Goal: Information Seeking & Learning: Learn about a topic

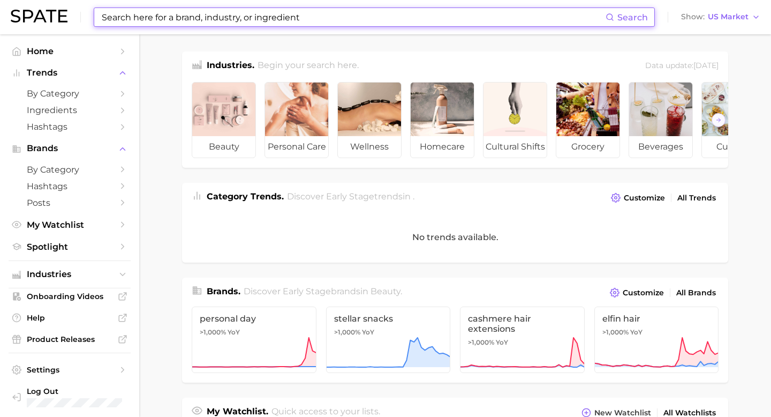
click at [196, 13] on input at bounding box center [353, 17] width 505 height 18
click at [78, 97] on span "by Category" at bounding box center [70, 93] width 86 height 10
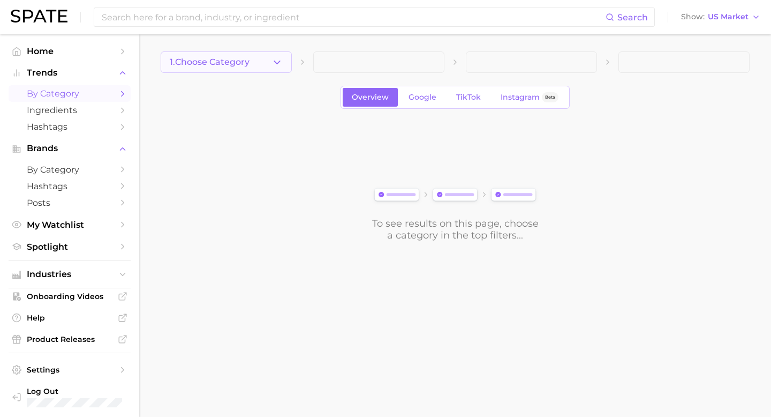
click at [269, 57] on button "1. Choose Category" at bounding box center [226, 61] width 131 height 21
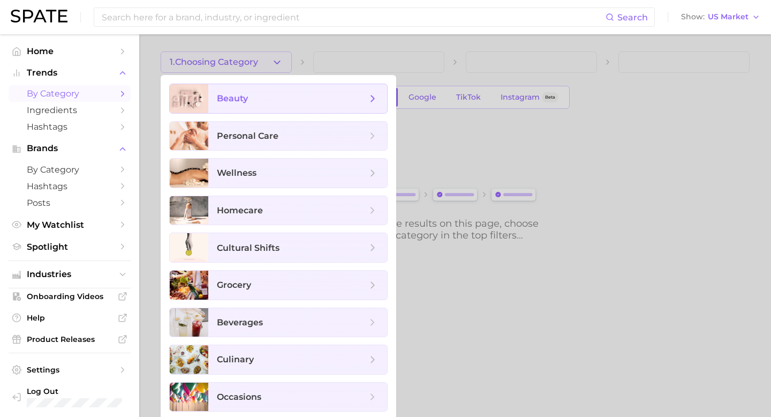
click at [283, 99] on span "beauty" at bounding box center [292, 99] width 150 height 12
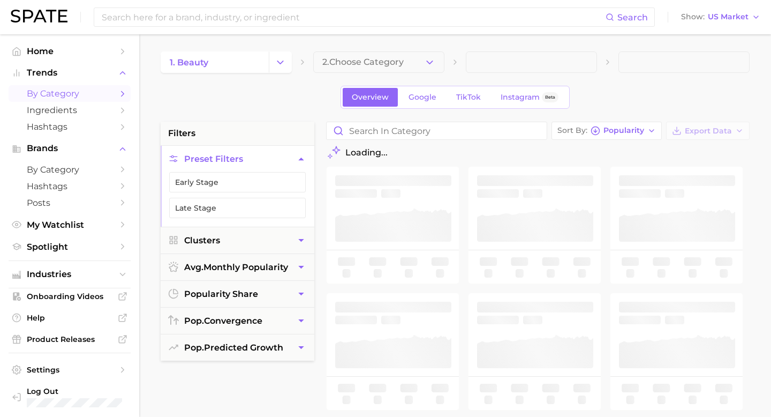
click at [379, 73] on div "1. beauty 2. Choose Category Overview Google TikTok Instagram Beta filters Pres…" at bounding box center [455, 422] width 589 height 742
click at [379, 61] on span "2. Choose Category" at bounding box center [362, 62] width 81 height 10
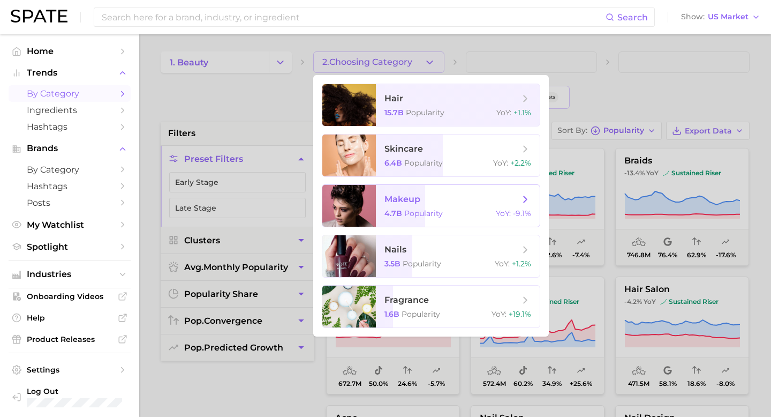
click at [396, 198] on span "makeup" at bounding box center [403, 199] width 36 height 10
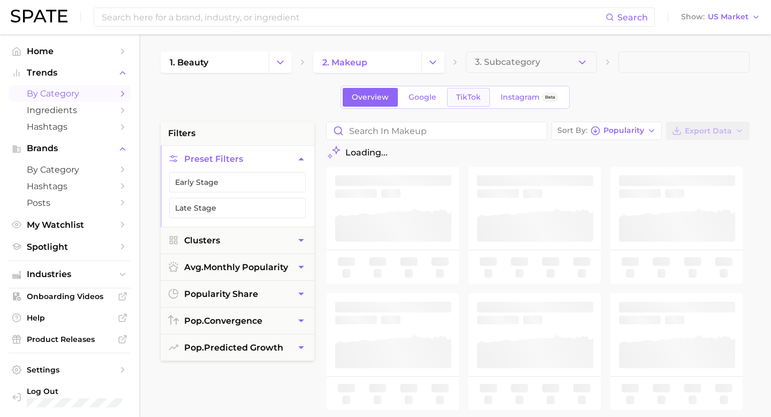
click at [469, 91] on link "TikTok" at bounding box center [468, 97] width 43 height 19
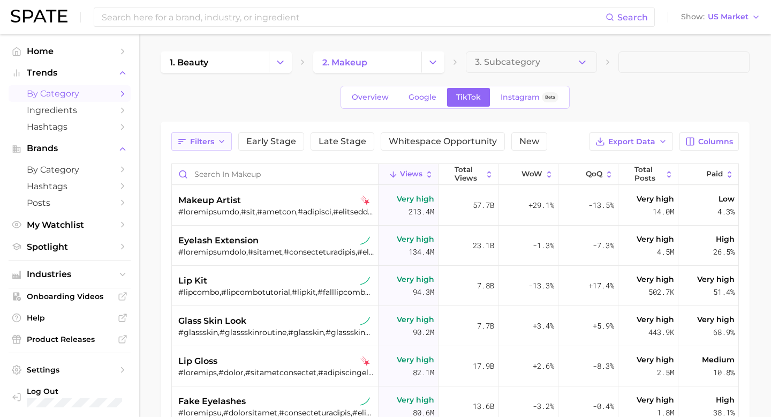
click at [213, 142] on span "Filters" at bounding box center [202, 141] width 24 height 9
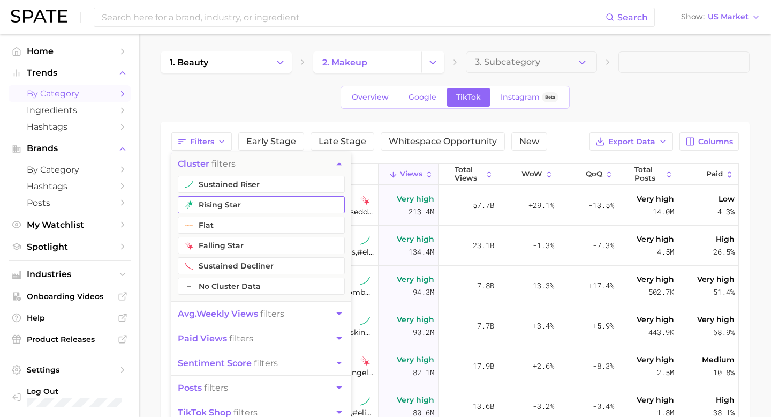
click at [220, 205] on button "rising star" at bounding box center [261, 204] width 167 height 17
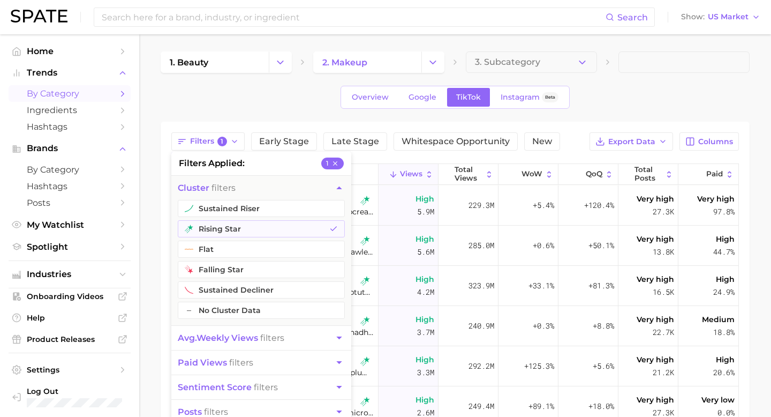
click at [604, 111] on div "1. beauty 2. makeup 3. Subcategory Overview Google TikTok Instagram Beta Filter…" at bounding box center [455, 320] width 589 height 539
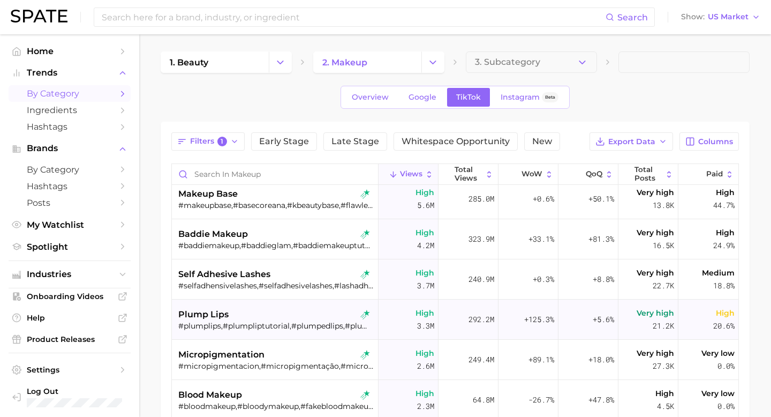
scroll to position [62, 0]
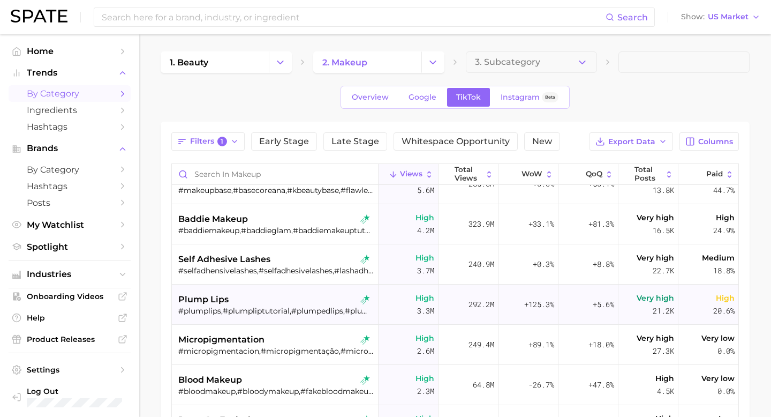
click at [400, 298] on div "High 3.3m" at bounding box center [409, 304] width 60 height 40
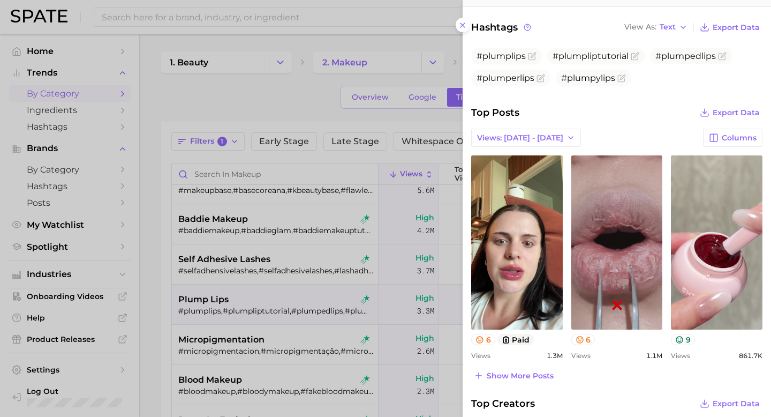
scroll to position [376, 0]
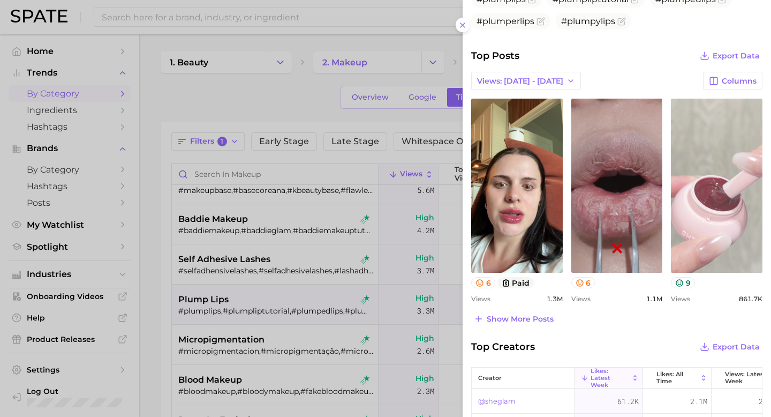
click at [688, 255] on link "view post on TikTok" at bounding box center [717, 186] width 92 height 174
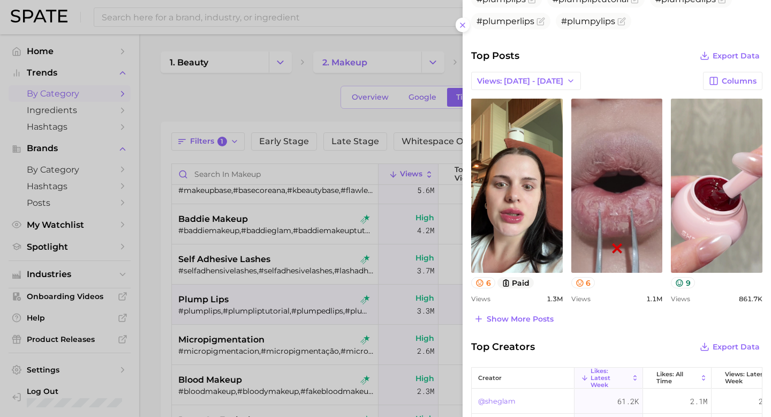
click at [416, 129] on div at bounding box center [385, 208] width 771 height 417
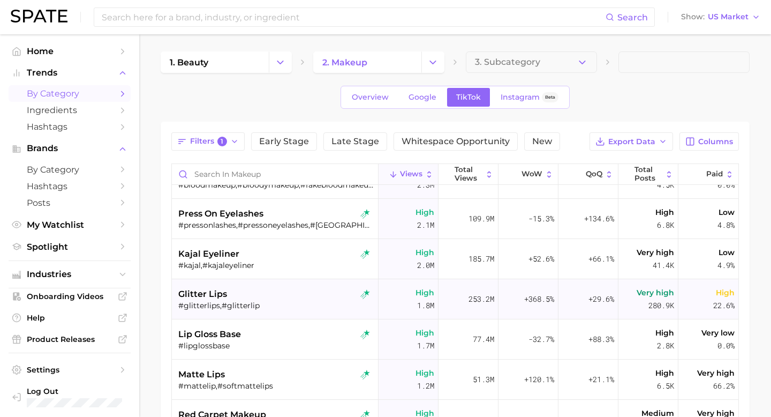
scroll to position [270, 0]
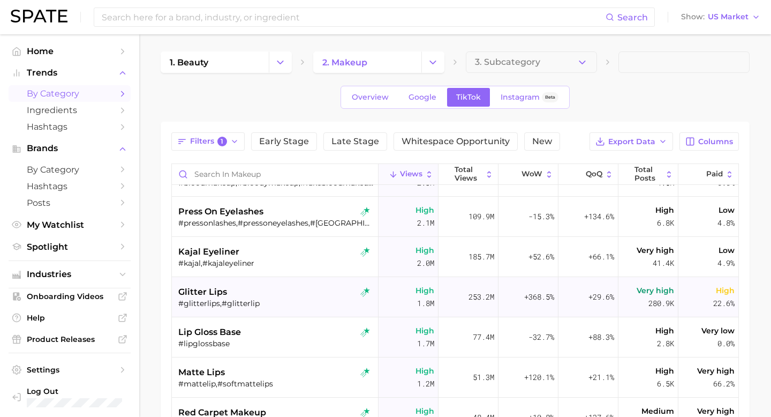
click at [283, 304] on div "#glitterlips,#glitterlip" at bounding box center [276, 303] width 196 height 10
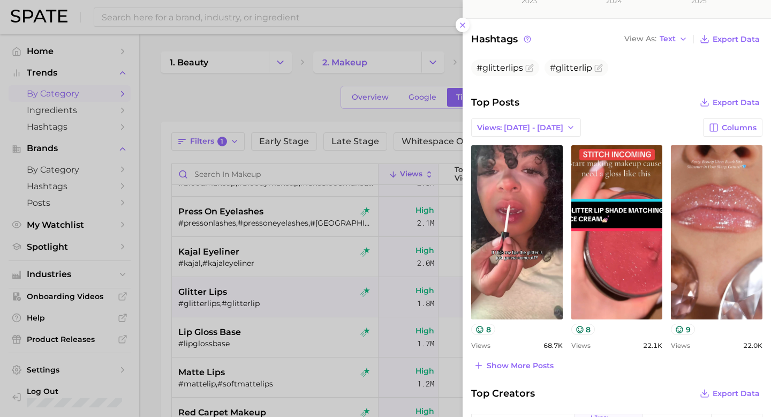
scroll to position [315, 0]
click at [351, 277] on div at bounding box center [385, 208] width 771 height 417
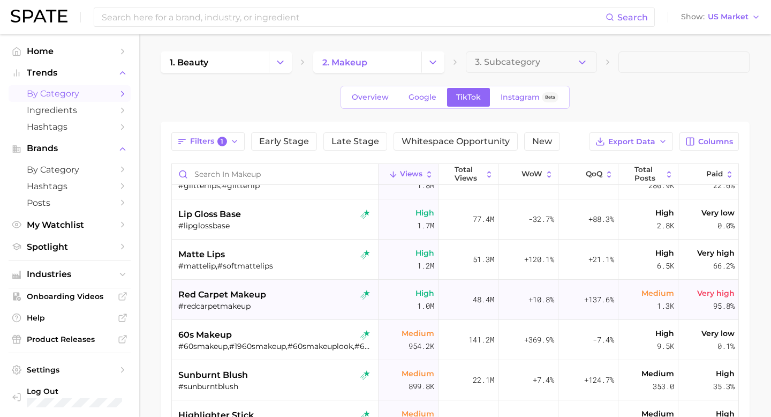
scroll to position [439, 0]
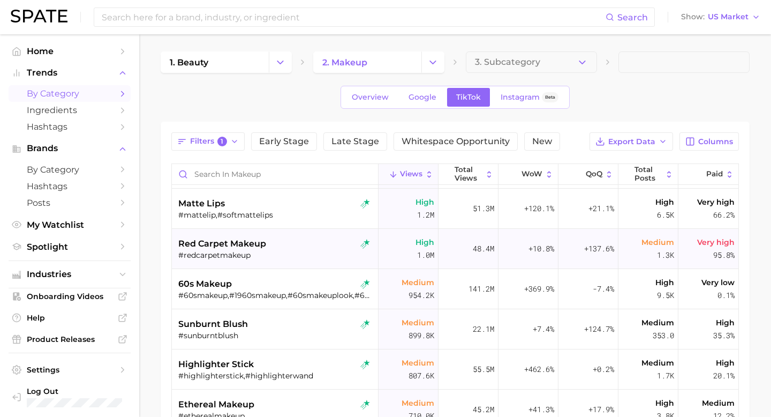
click at [320, 241] on div "red carpet makeup" at bounding box center [276, 243] width 196 height 13
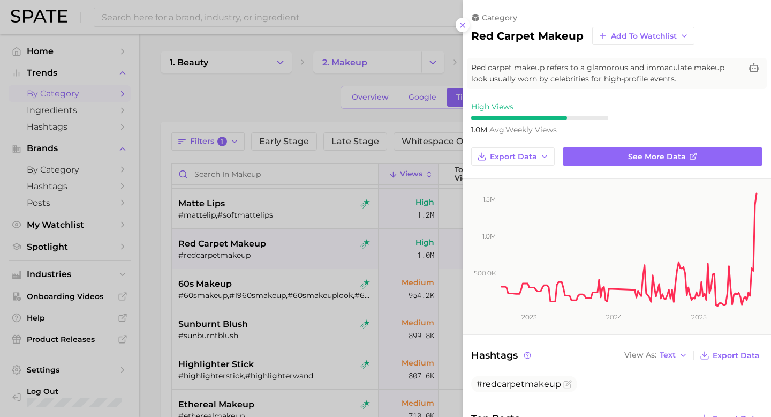
scroll to position [0, 0]
click at [278, 250] on div at bounding box center [385, 208] width 771 height 417
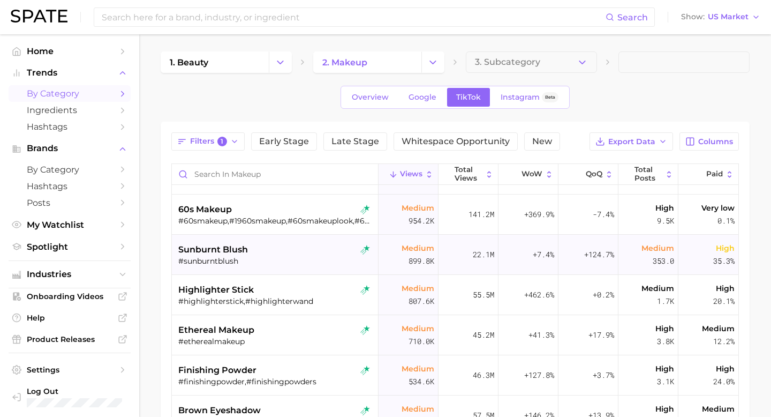
scroll to position [514, 0]
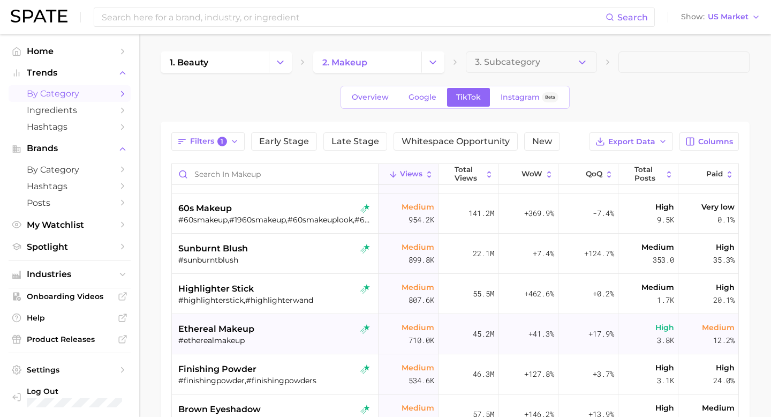
click at [304, 340] on div "#etherealmakeup" at bounding box center [276, 340] width 196 height 10
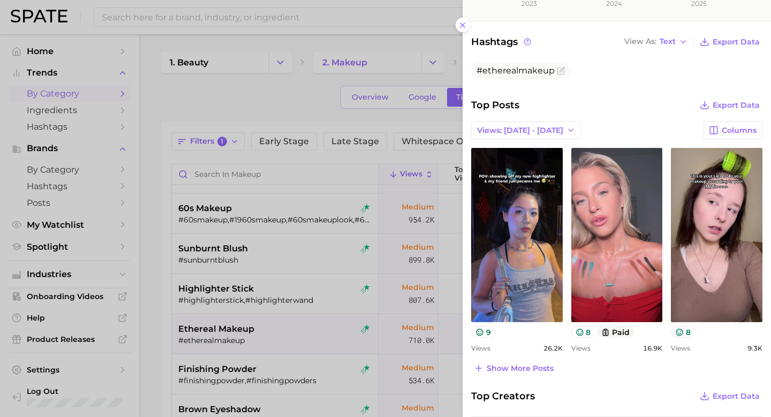
scroll to position [341, 0]
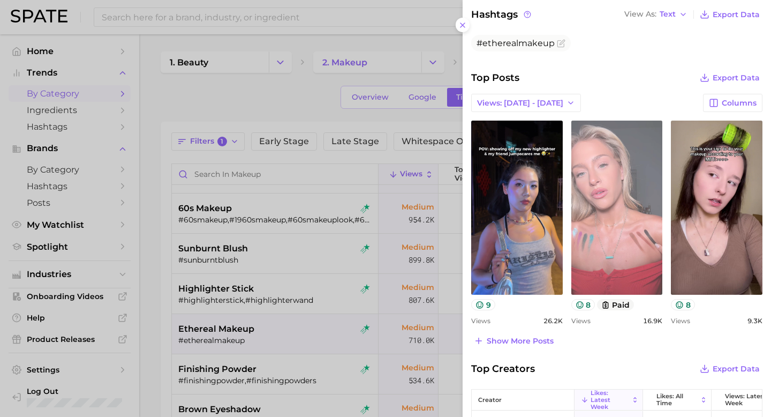
click at [599, 228] on link "view post on TikTok" at bounding box center [617, 208] width 92 height 174
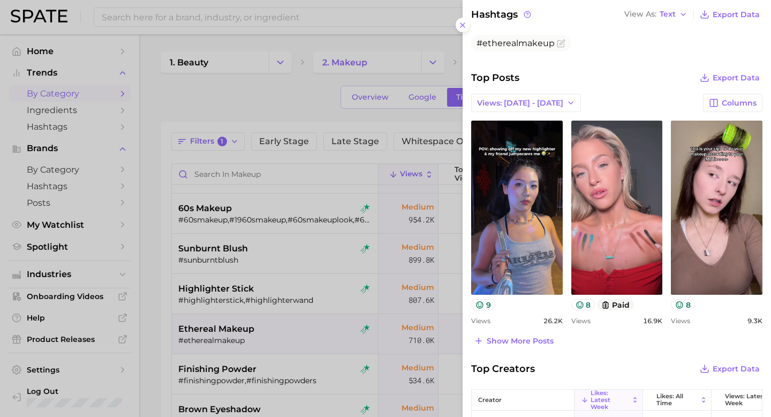
click at [336, 230] on div at bounding box center [385, 208] width 771 height 417
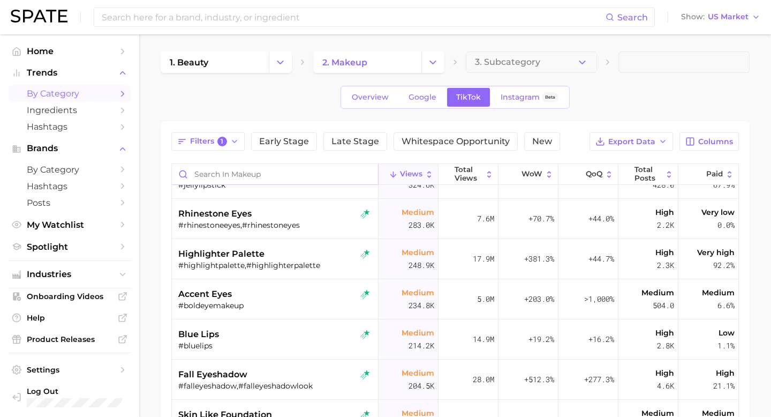
scroll to position [591, 0]
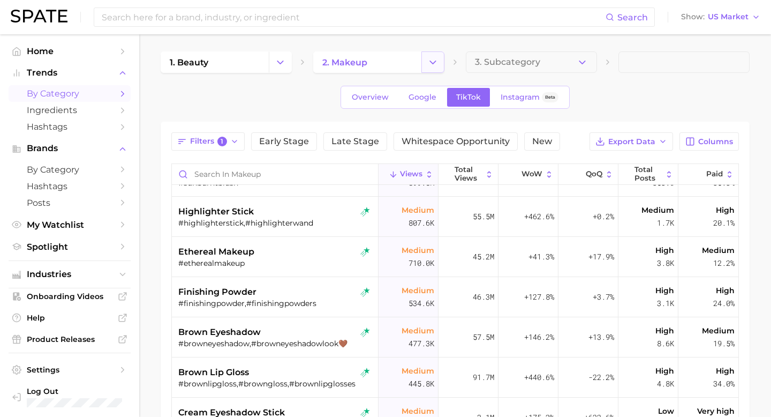
click at [442, 54] on button "Change Category" at bounding box center [432, 61] width 23 height 21
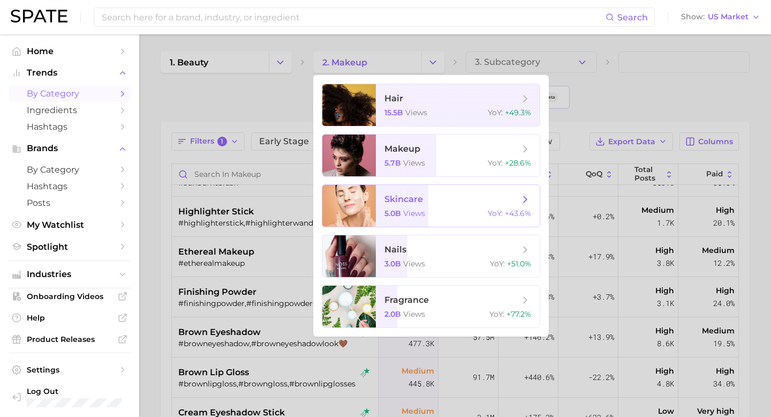
click at [395, 199] on span "skincare" at bounding box center [404, 199] width 39 height 10
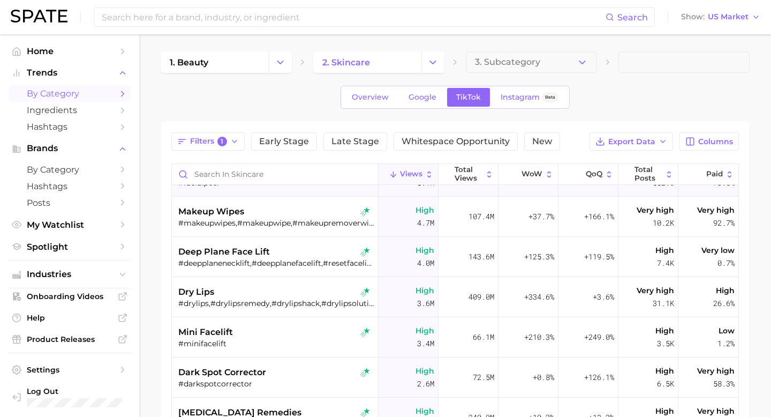
scroll to position [279, 0]
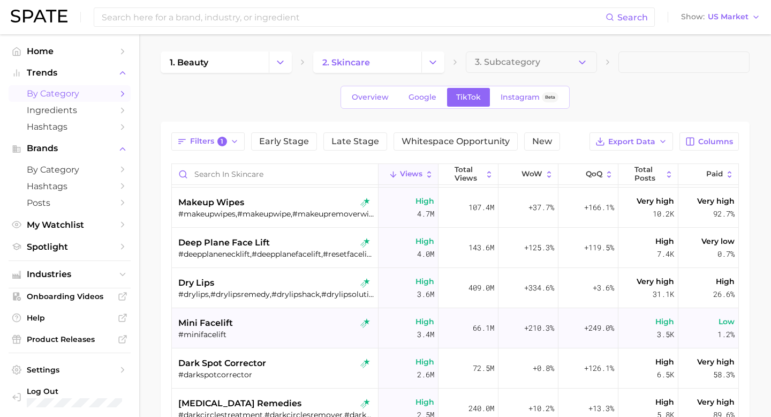
click at [256, 326] on div "mini facelift" at bounding box center [276, 323] width 196 height 13
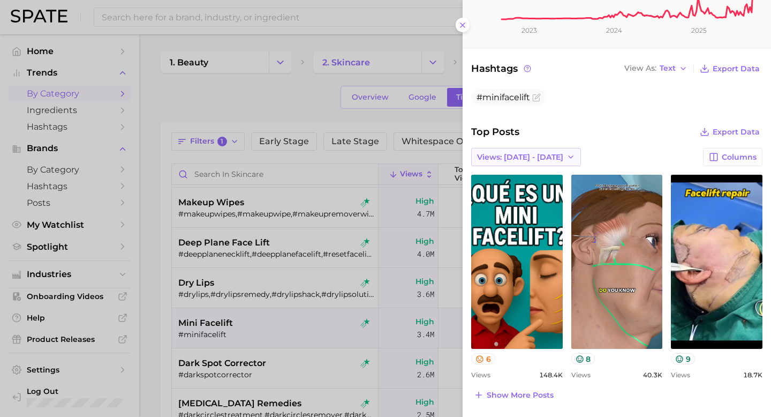
scroll to position [312, 0]
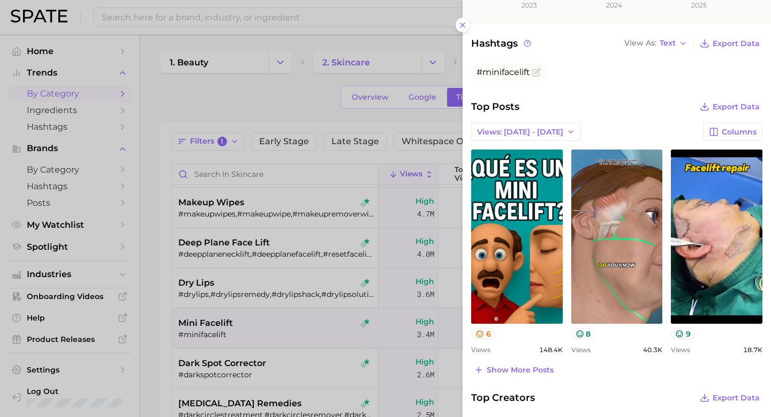
click at [347, 245] on div at bounding box center [385, 208] width 771 height 417
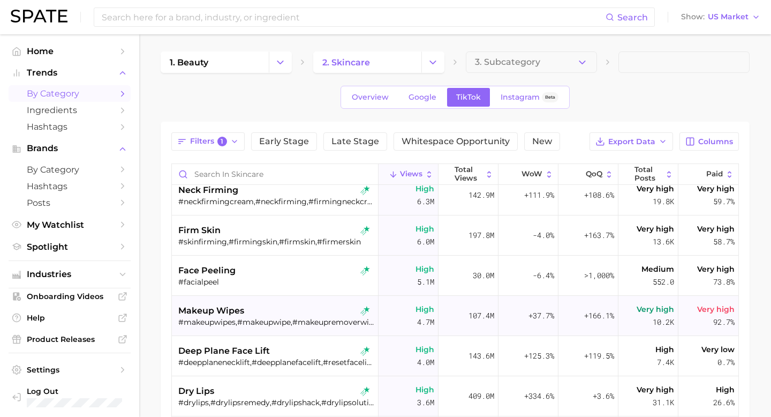
scroll to position [332, 0]
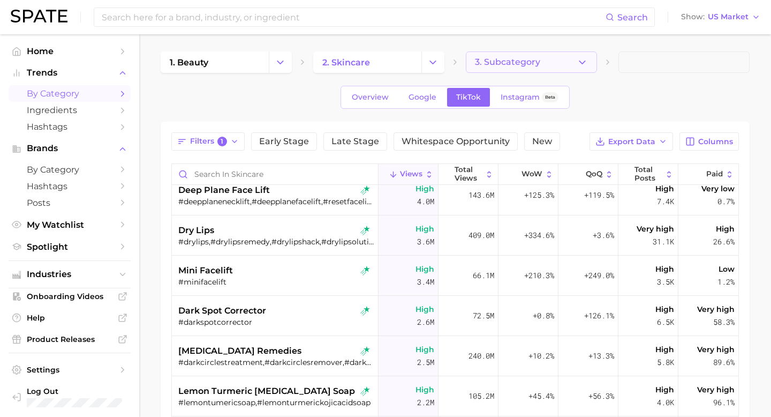
click at [512, 56] on button "3. Subcategory" at bounding box center [531, 61] width 131 height 21
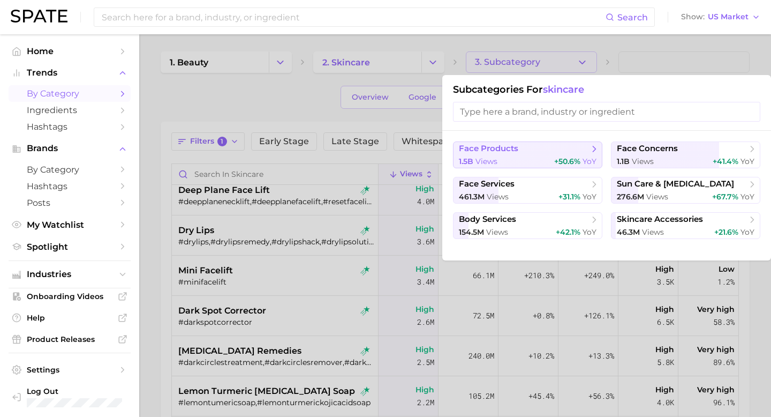
click at [495, 146] on span "face products" at bounding box center [488, 149] width 59 height 10
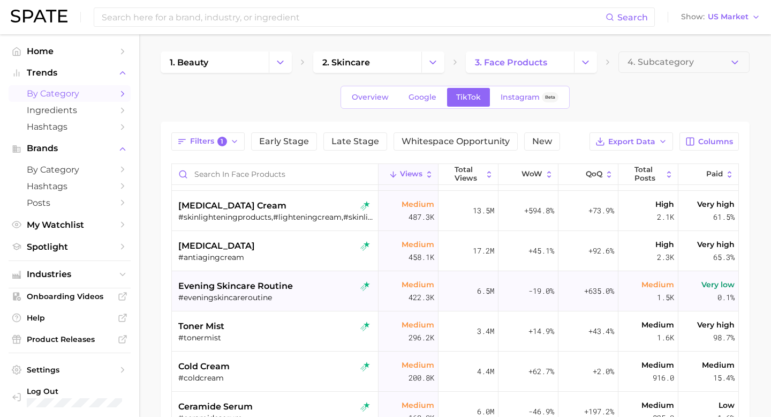
scroll to position [615, 0]
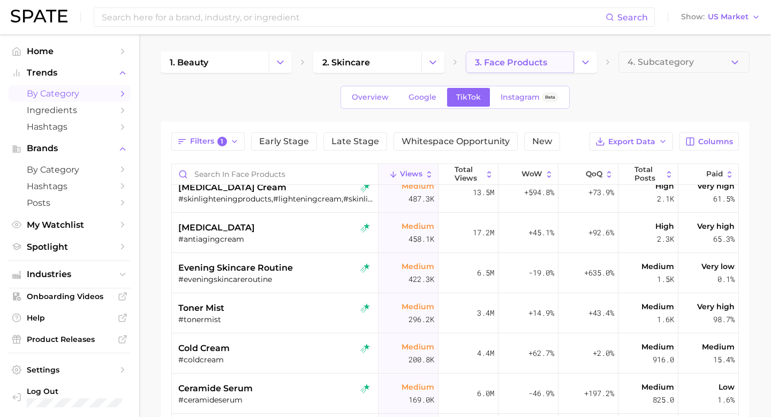
click at [524, 63] on span "3. face products" at bounding box center [511, 62] width 72 height 10
click at [405, 67] on link "2. skincare" at bounding box center [367, 61] width 108 height 21
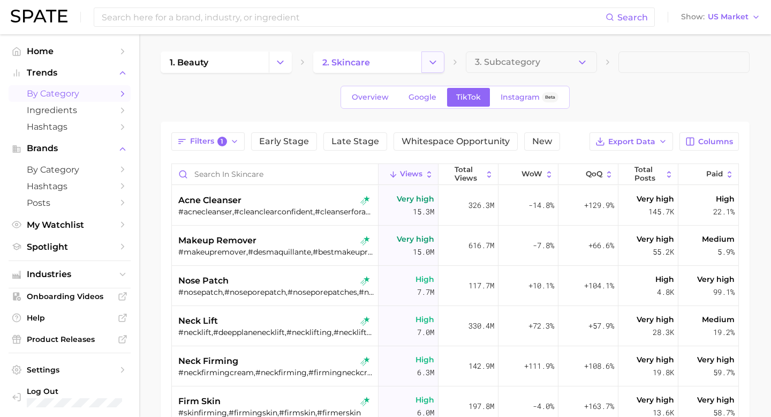
click at [435, 69] on button "Change Category" at bounding box center [432, 61] width 23 height 21
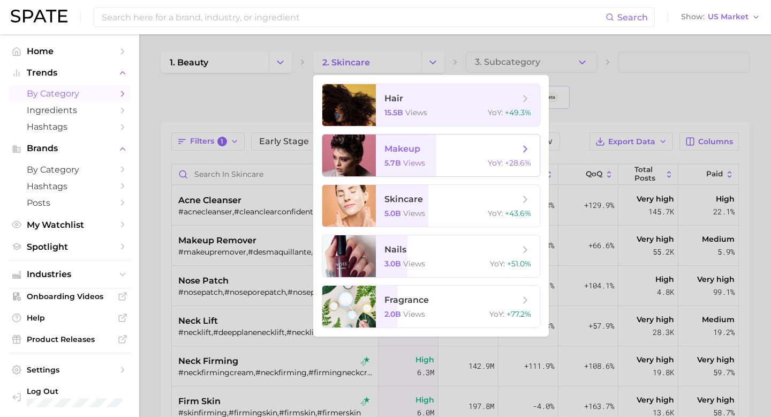
click at [409, 150] on span "makeup" at bounding box center [403, 149] width 36 height 10
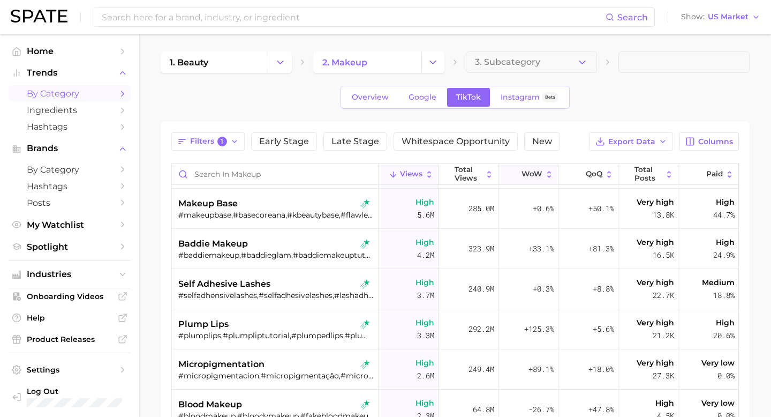
scroll to position [37, 0]
click at [323, 245] on div "baddie makeup" at bounding box center [276, 243] width 196 height 13
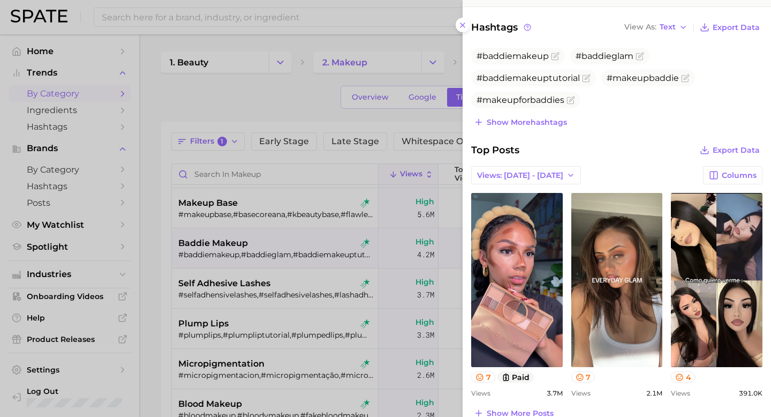
scroll to position [341, 0]
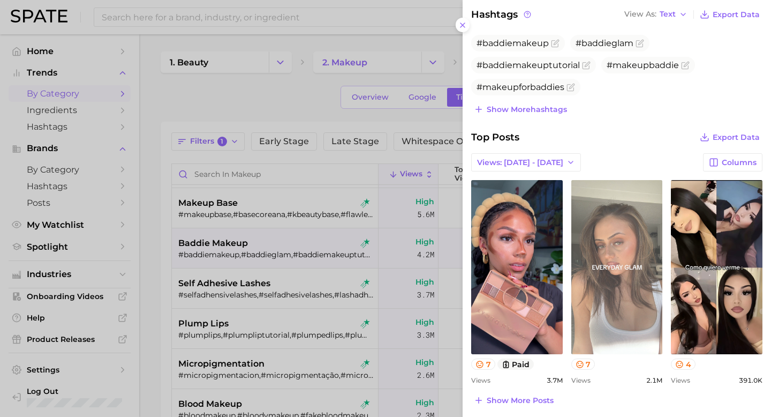
click at [599, 292] on link "view post on TikTok" at bounding box center [617, 267] width 92 height 174
